Goal: Navigation & Orientation: Understand site structure

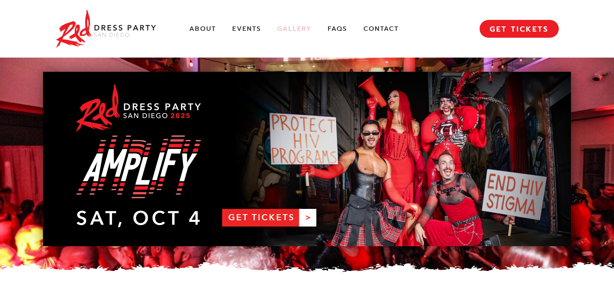
click at [304, 28] on link "Gallery" at bounding box center [294, 29] width 34 height 9
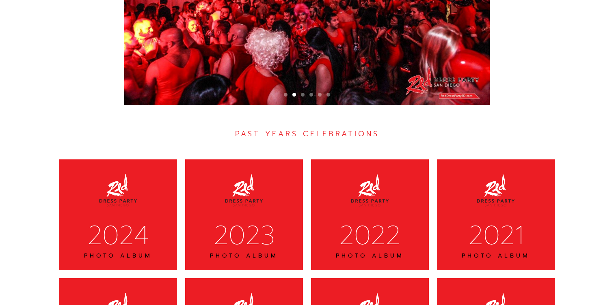
scroll to position [2471, 0]
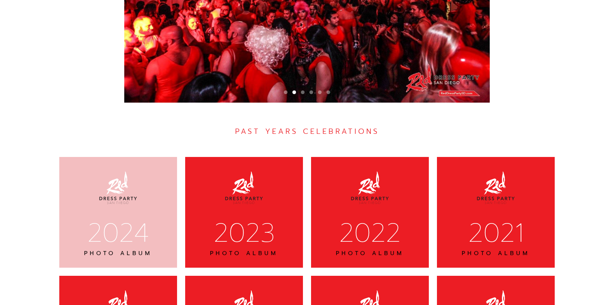
click at [108, 216] on div "2024" at bounding box center [118, 233] width 97 height 34
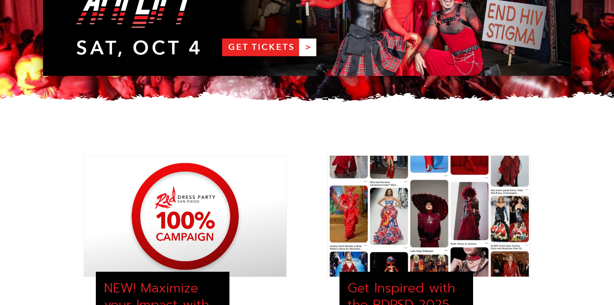
scroll to position [0, 0]
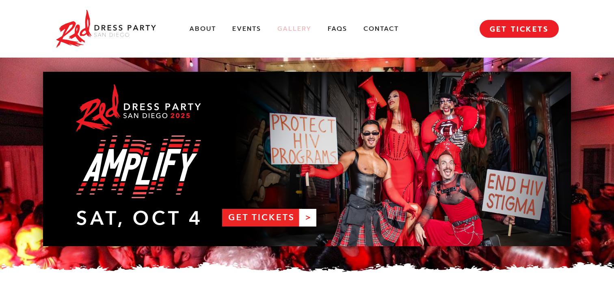
click at [293, 27] on link "Gallery" at bounding box center [294, 29] width 34 height 9
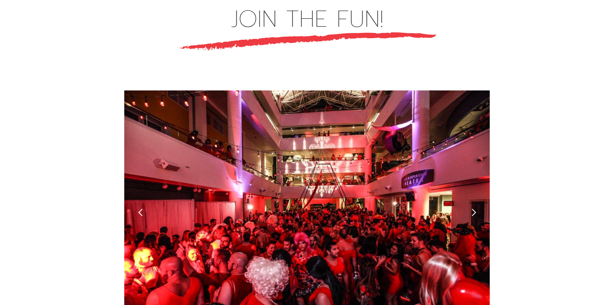
scroll to position [2237, 0]
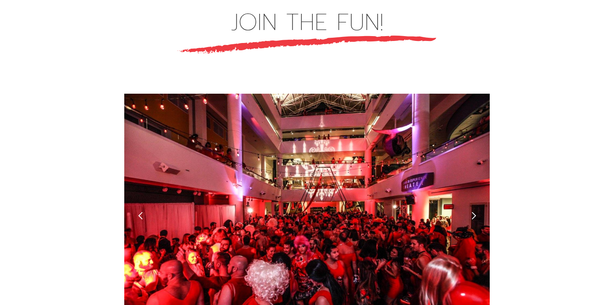
click at [471, 212] on div "next slide" at bounding box center [473, 216] width 9 height 9
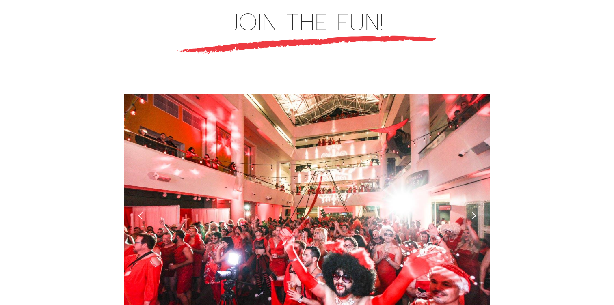
click at [472, 212] on div "next slide" at bounding box center [473, 216] width 9 height 9
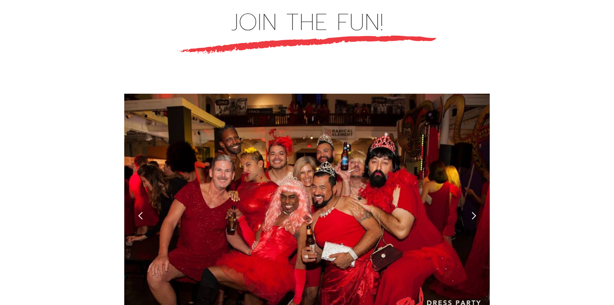
click at [472, 212] on div "next slide" at bounding box center [473, 216] width 9 height 9
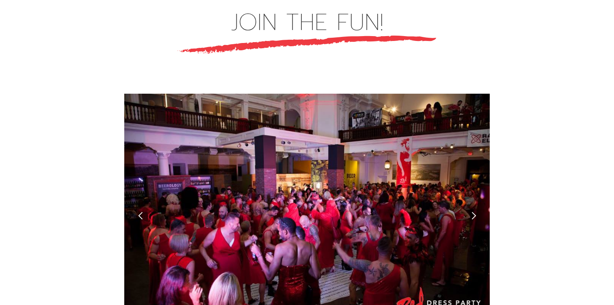
click at [474, 212] on div "next slide" at bounding box center [473, 216] width 9 height 9
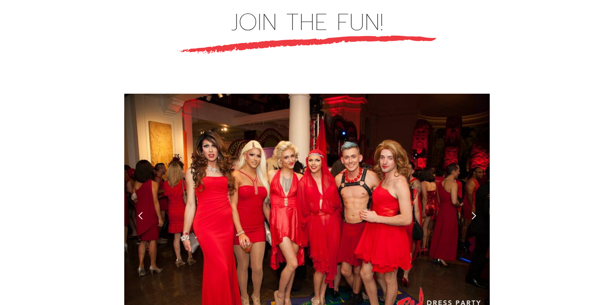
click at [474, 212] on div "next slide" at bounding box center [473, 216] width 9 height 9
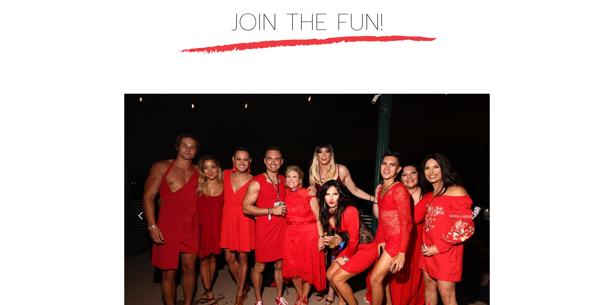
click at [474, 212] on div "next slide" at bounding box center [473, 216] width 9 height 9
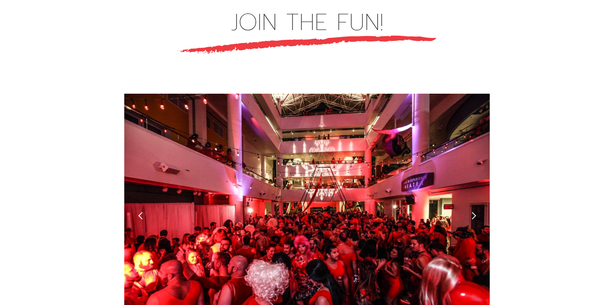
click at [473, 212] on div "next slide" at bounding box center [473, 216] width 9 height 9
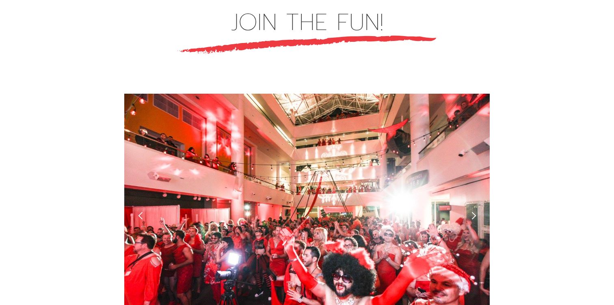
click at [473, 212] on div "next slide" at bounding box center [473, 216] width 9 height 9
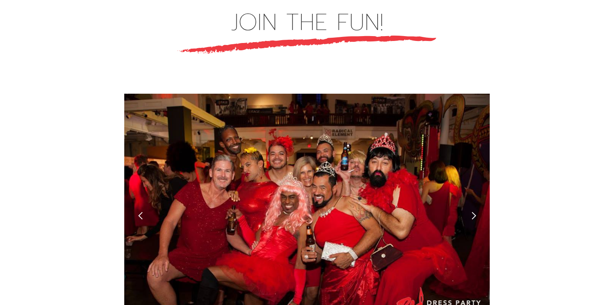
click at [473, 212] on div "next slide" at bounding box center [473, 216] width 9 height 9
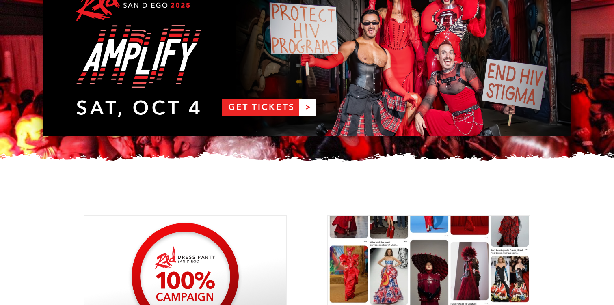
scroll to position [0, 0]
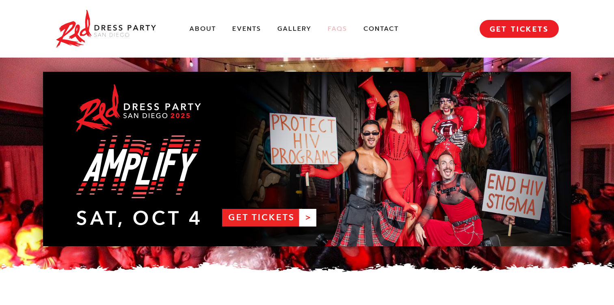
click at [339, 28] on link "FAQs" at bounding box center [337, 29] width 19 height 9
click at [343, 26] on link "FAQs" at bounding box center [337, 29] width 19 height 9
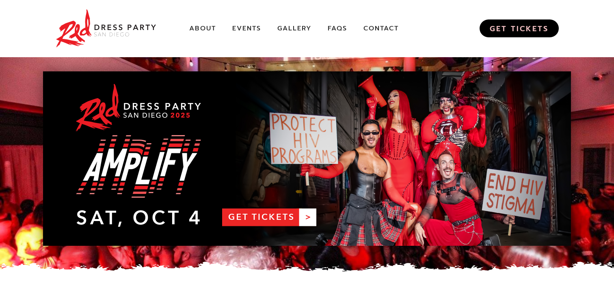
click at [538, 28] on link "GET TICKETS" at bounding box center [519, 28] width 79 height 18
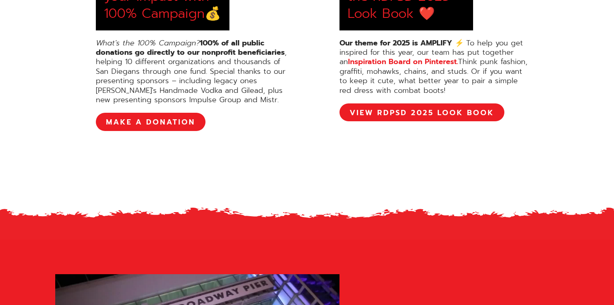
scroll to position [0, 0]
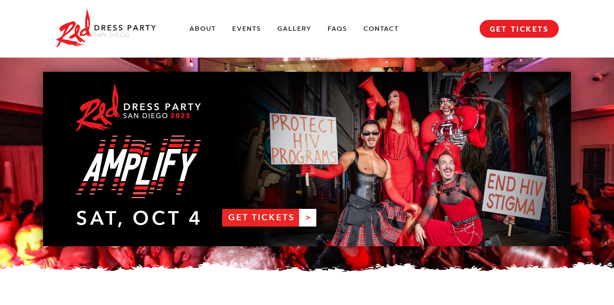
click at [133, 28] on img at bounding box center [106, 28] width 102 height 41
click at [81, 35] on img at bounding box center [106, 28] width 102 height 41
click at [204, 27] on link "About" at bounding box center [202, 29] width 27 height 9
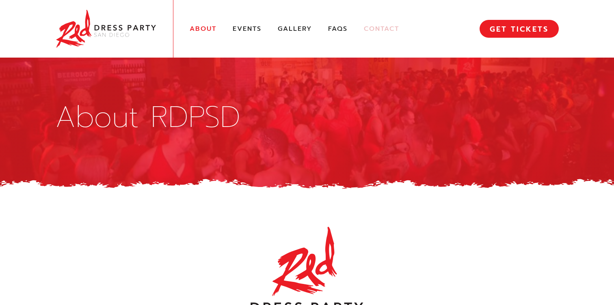
click at [374, 27] on link "Contact" at bounding box center [381, 29] width 35 height 9
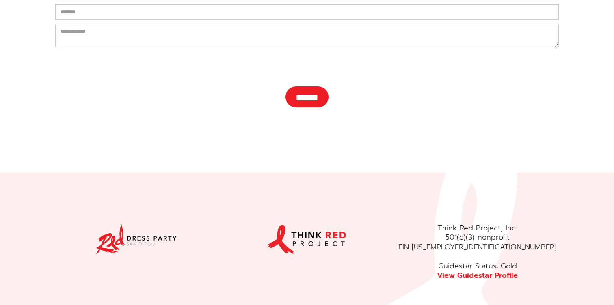
scroll to position [331, 0]
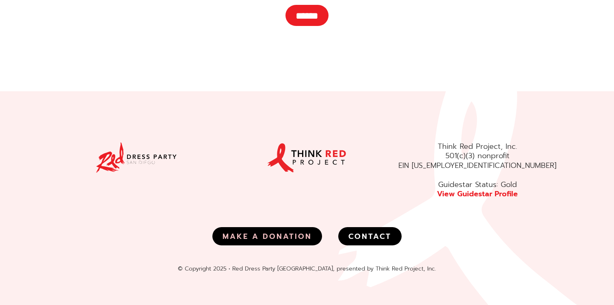
click at [290, 234] on link "MAKE A DONATION" at bounding box center [267, 236] width 110 height 18
